Goal: Navigation & Orientation: Find specific page/section

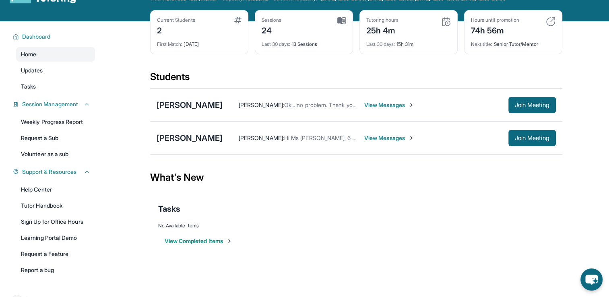
scroll to position [52, 0]
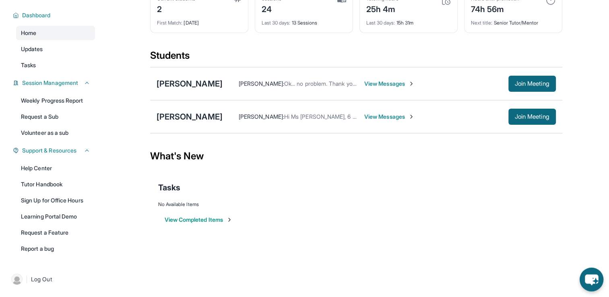
click at [594, 289] on icon "chat-button" at bounding box center [592, 280] width 24 height 24
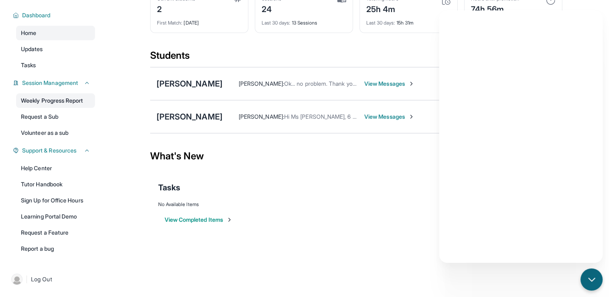
click at [70, 99] on link "Weekly Progress Report" at bounding box center [55, 100] width 79 height 14
click at [594, 279] on icon "chat-button" at bounding box center [592, 280] width 10 height 10
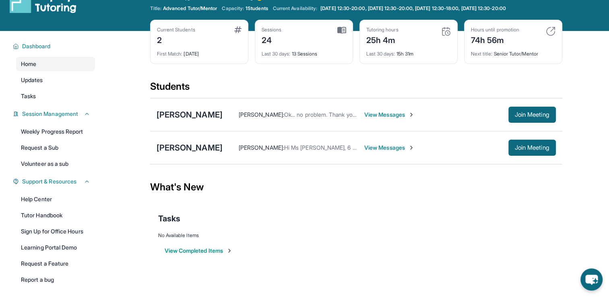
scroll to position [0, 0]
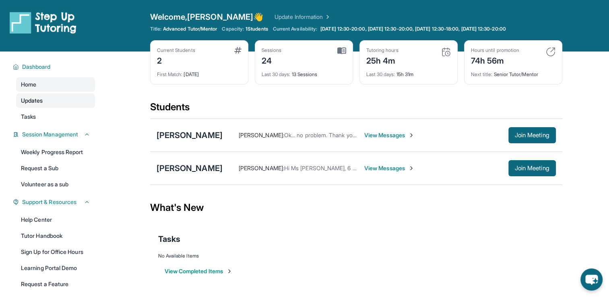
click at [52, 104] on link "Updates" at bounding box center [55, 100] width 79 height 14
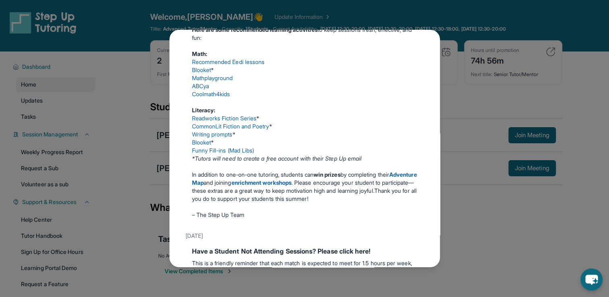
scroll to position [203, 0]
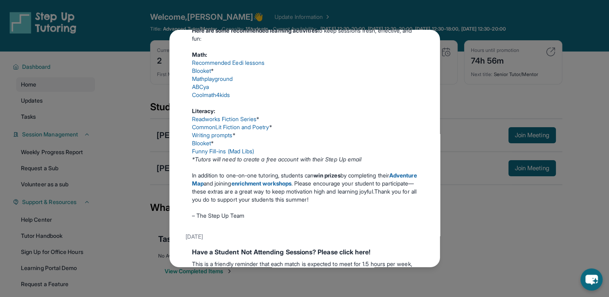
click at [237, 130] on link "CommonLit Fiction and Poetry" at bounding box center [230, 127] width 77 height 7
click at [229, 122] on link "Readworks Fiction Series" at bounding box center [224, 119] width 65 height 7
click at [222, 138] on link "Writing prompts" at bounding box center [212, 135] width 41 height 7
click at [233, 122] on link "Readworks Fiction Series" at bounding box center [224, 119] width 65 height 7
click at [203, 147] on link "Blooket" at bounding box center [201, 143] width 19 height 7
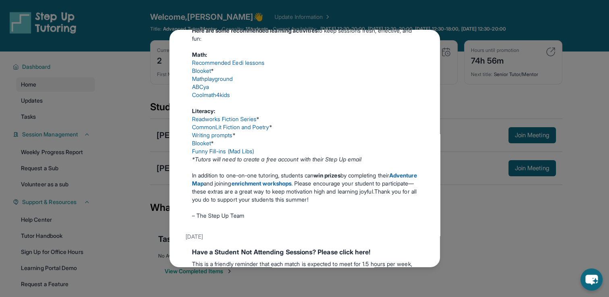
click at [231, 155] on link "Funny Fill-ins (Mad Libs)" at bounding box center [223, 151] width 62 height 7
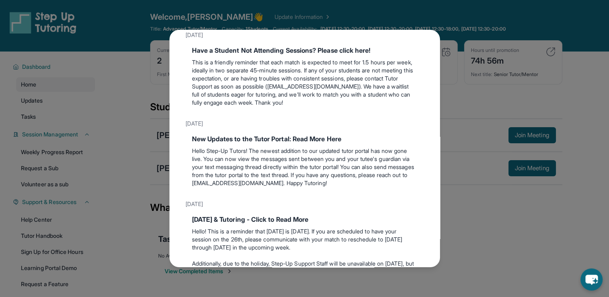
scroll to position [462, 0]
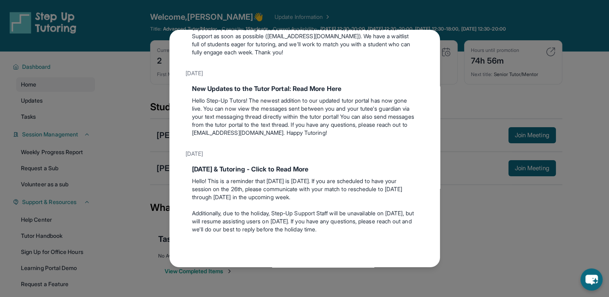
click at [472, 232] on div "Updates [DATE] Happy [DATE]! Happy [DATE] from Step-Up Tutoring! If you're sche…" at bounding box center [304, 148] width 609 height 297
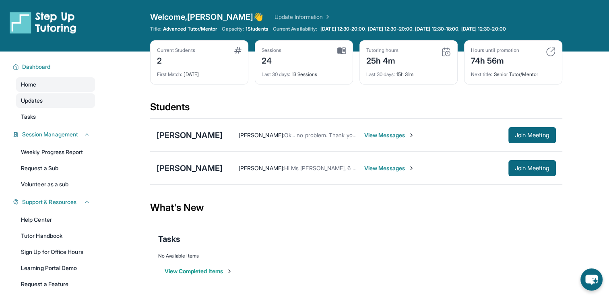
click at [61, 105] on link "Updates" at bounding box center [55, 100] width 79 height 14
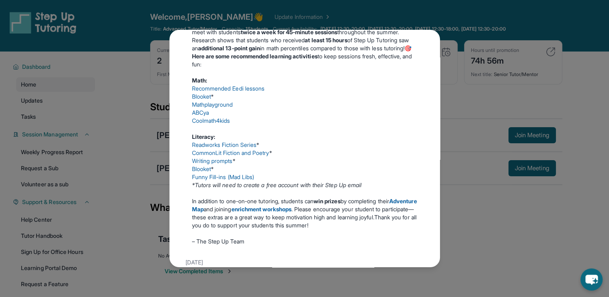
scroll to position [178, 0]
click at [199, 99] on link "Blooket" at bounding box center [201, 95] width 19 height 7
click at [227, 91] on link "Recommended Eedi lessons" at bounding box center [228, 87] width 73 height 7
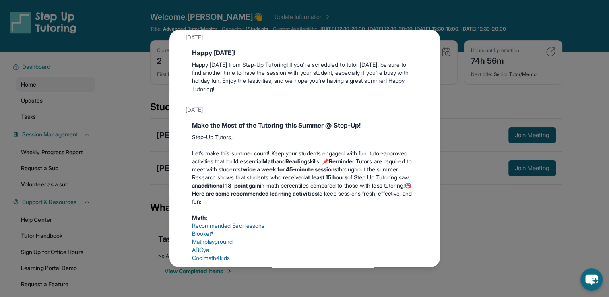
scroll to position [0, 0]
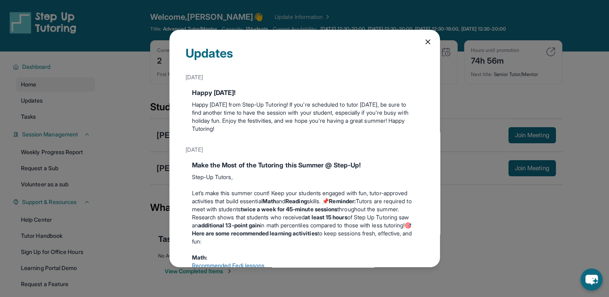
click at [424, 39] on icon at bounding box center [428, 42] width 8 height 8
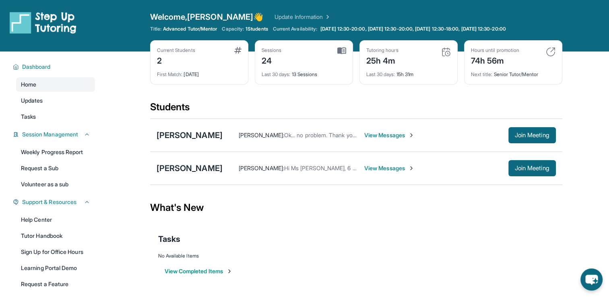
click at [444, 56] on img at bounding box center [446, 52] width 10 height 10
drag, startPoint x: 368, startPoint y: 62, endPoint x: 406, endPoint y: 57, distance: 38.9
click at [406, 57] on div "Tutoring hours 25h 4m" at bounding box center [408, 56] width 85 height 19
drag, startPoint x: 406, startPoint y: 57, endPoint x: 427, endPoint y: 79, distance: 29.9
click at [427, 79] on div "Tutoring hours 25h 4m Last 30 days : 15h 31m" at bounding box center [408, 62] width 98 height 44
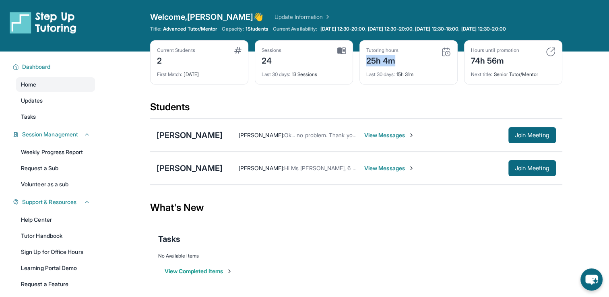
drag, startPoint x: 367, startPoint y: 60, endPoint x: 401, endPoint y: 57, distance: 33.9
click at [401, 57] on div "Tutoring hours 25h 4m" at bounding box center [408, 56] width 85 height 19
drag, startPoint x: 401, startPoint y: 57, endPoint x: 400, endPoint y: 94, distance: 37.1
click at [400, 94] on div "Current Students 2 First Match : [DATE] Sessions 24 Last 30 days : 13 Sessions …" at bounding box center [356, 70] width 412 height 60
click at [597, 276] on icon "chat-button" at bounding box center [591, 280] width 13 height 11
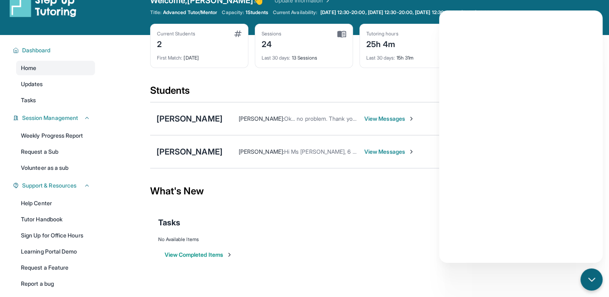
scroll to position [18, 0]
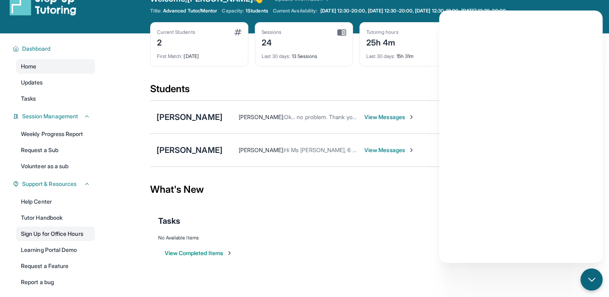
click at [56, 237] on link "Sign Up for Office Hours" at bounding box center [55, 234] width 79 height 14
click at [77, 162] on link "Volunteer as a sub" at bounding box center [55, 166] width 79 height 14
click at [587, 282] on icon "chat-button" at bounding box center [592, 280] width 10 height 10
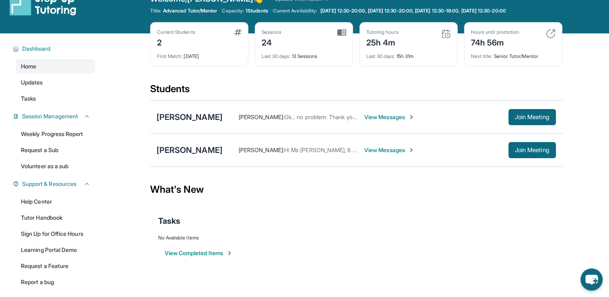
scroll to position [52, 0]
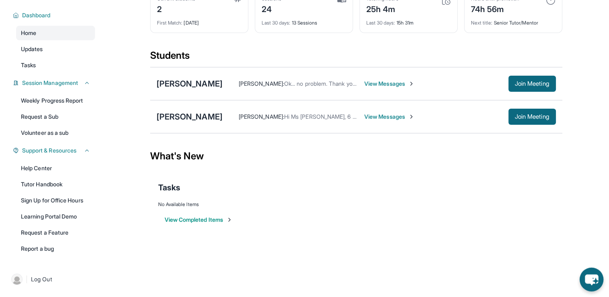
click at [589, 273] on icon "chat-button" at bounding box center [592, 280] width 24 height 24
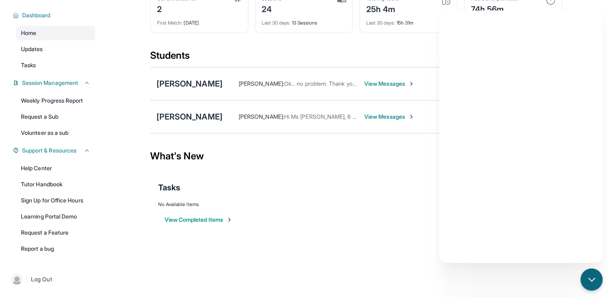
click at [423, 221] on div "View Completed Items" at bounding box center [356, 220] width 396 height 24
click at [50, 186] on link "Tutor Handbook" at bounding box center [55, 184] width 79 height 14
click at [597, 279] on div "chat-button" at bounding box center [592, 280] width 24 height 24
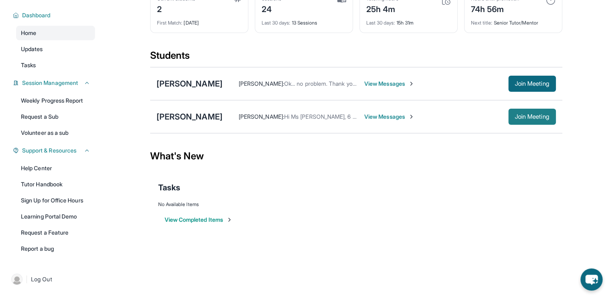
click at [537, 111] on button "Join Meeting" at bounding box center [532, 117] width 48 height 16
